Goal: Navigation & Orientation: Go to known website

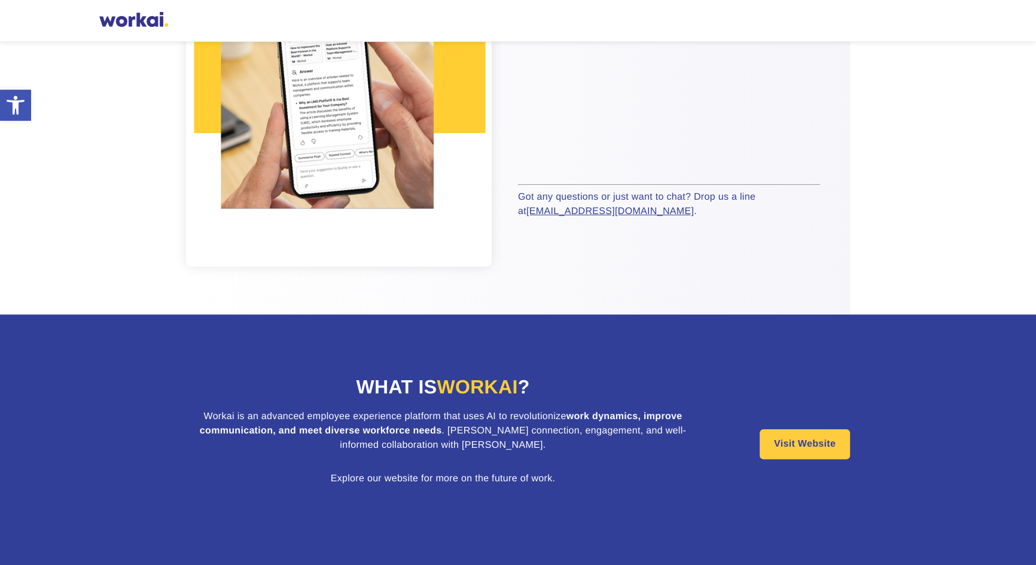
scroll to position [341, 0]
click at [811, 435] on link "Visit Website" at bounding box center [804, 444] width 90 height 30
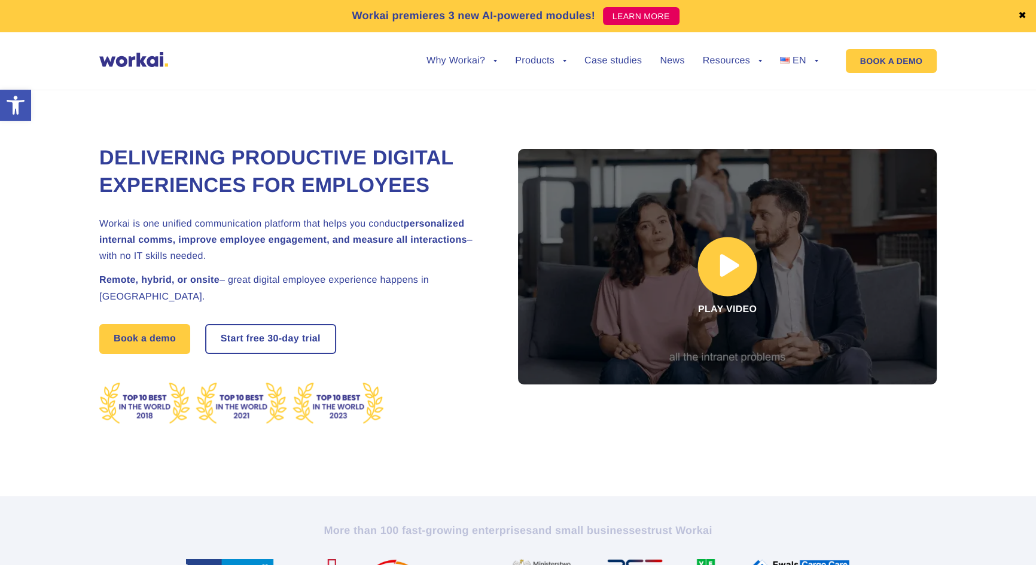
click at [735, 273] on link at bounding box center [727, 267] width 419 height 236
